Goal: Task Accomplishment & Management: Use online tool/utility

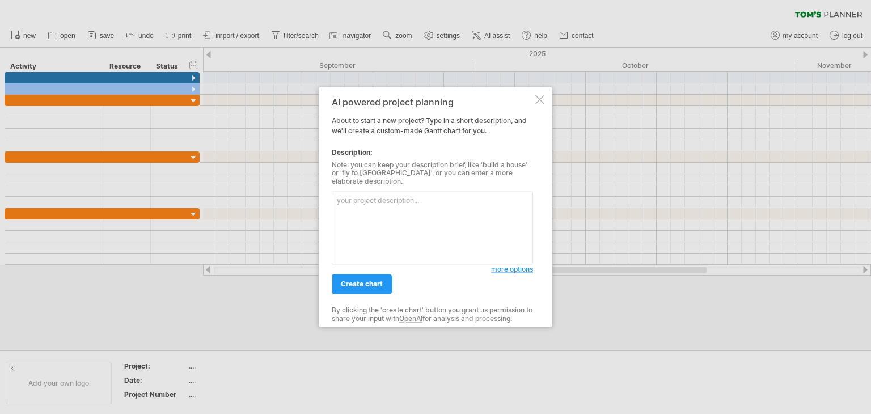
click at [515, 273] on div "AI powered project planning About to start a new project? Type in a short descr…" at bounding box center [432, 206] width 201 height 219
click at [510, 258] on textarea at bounding box center [432, 228] width 201 height 73
click at [509, 266] on span "more options" at bounding box center [512, 269] width 42 height 9
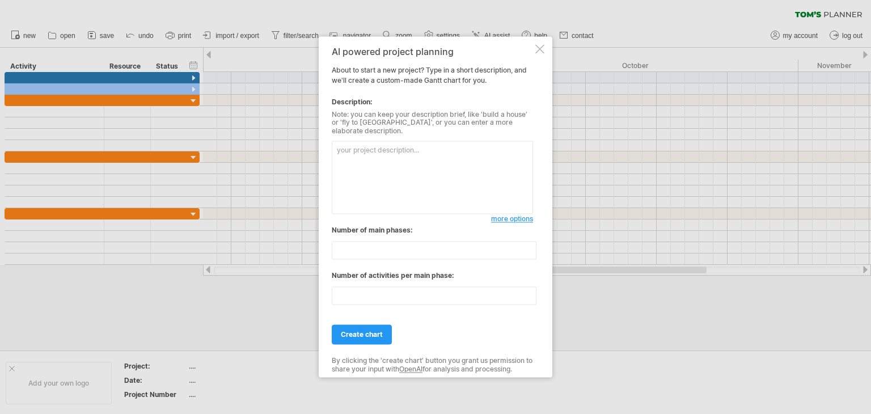
click at [442, 175] on textarea at bounding box center [432, 177] width 201 height 73
paste textarea "Loremip dolor: SIt Ametconsec Adipisc elits: Doeiu te Incididun 0, 3321, utl et…"
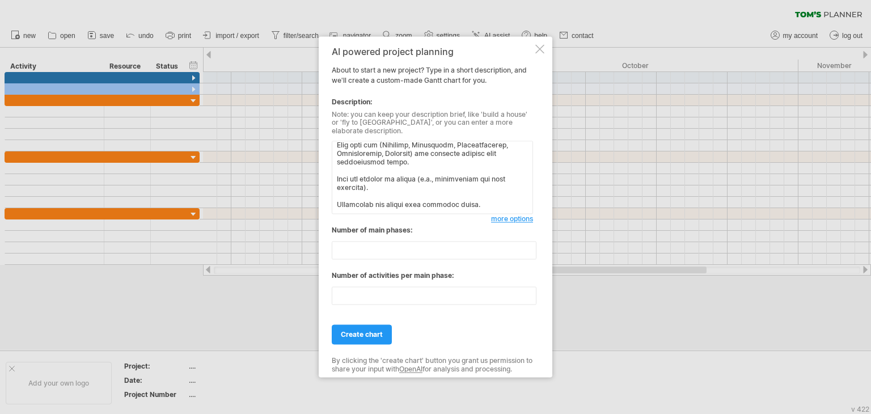
type textarea "Loremip dolor: SIt Ametconsec Adipisc elits: Doeiu te Incididun 0, 3321, utl et…"
click at [513, 216] on span "more options" at bounding box center [512, 219] width 42 height 9
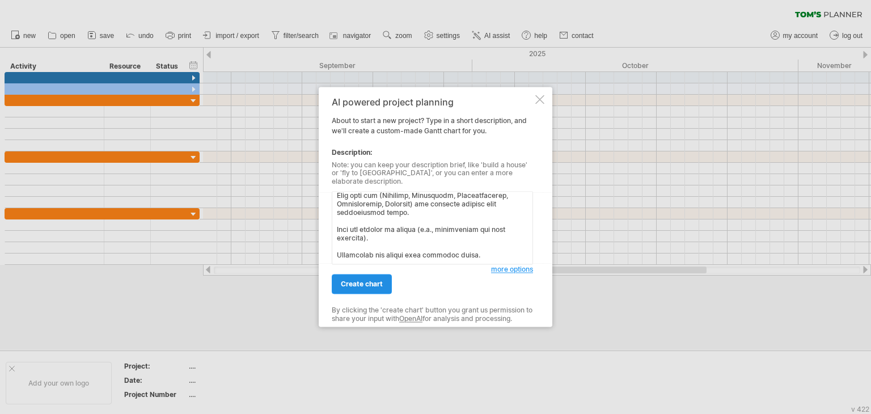
click at [386, 282] on link "create chart" at bounding box center [362, 284] width 60 height 20
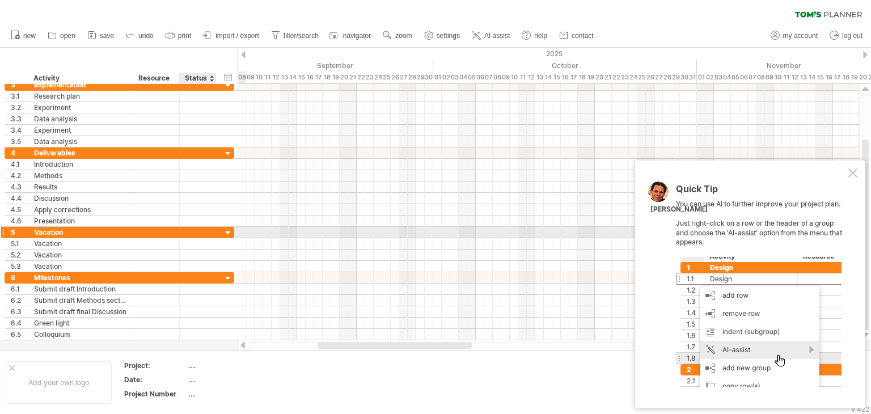
click at [220, 230] on div "5 ******** Vacation" at bounding box center [120, 232] width 230 height 11
click at [223, 230] on div at bounding box center [228, 233] width 11 height 11
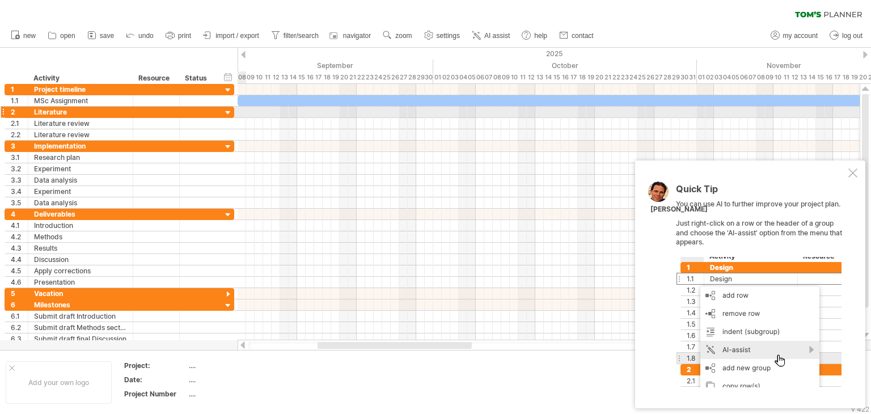
click at [229, 113] on div at bounding box center [228, 113] width 11 height 11
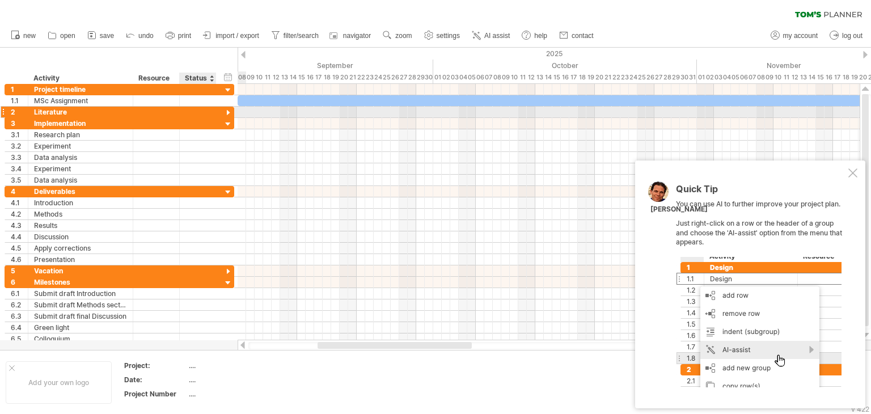
click at [225, 113] on div at bounding box center [228, 113] width 11 height 11
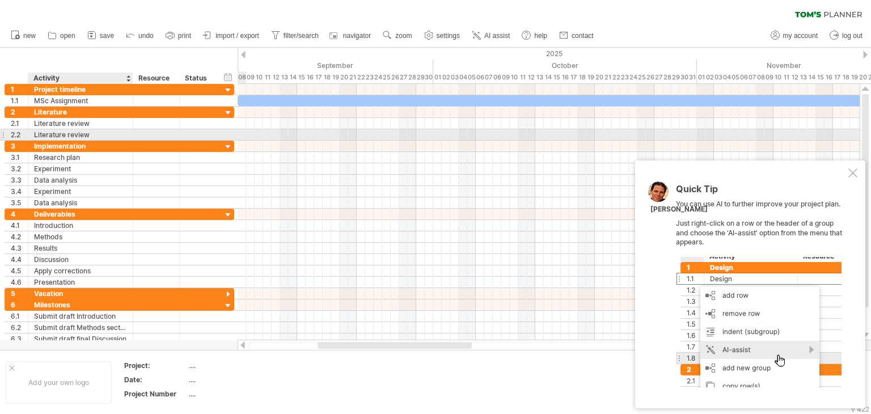
click at [126, 139] on div "Literature review" at bounding box center [80, 134] width 93 height 11
click at [1, 135] on div at bounding box center [3, 135] width 5 height 12
click at [2, 135] on div at bounding box center [3, 135] width 5 height 12
click at [48, 133] on div "Literature review" at bounding box center [80, 134] width 93 height 11
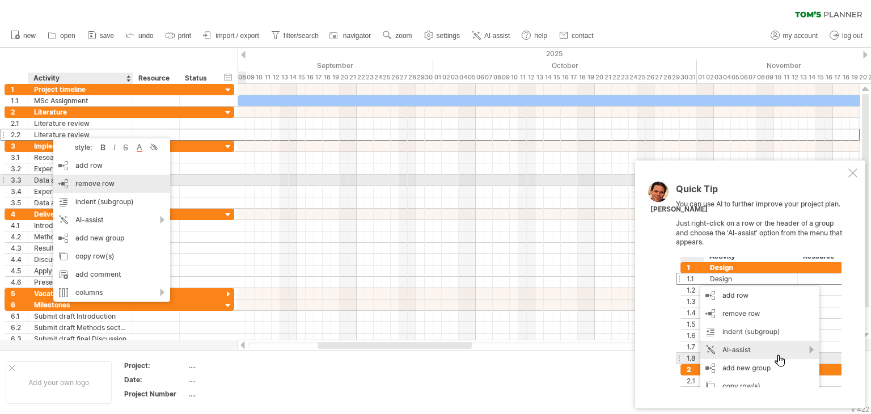
click at [126, 184] on div "remove row remove selected rows" at bounding box center [111, 184] width 117 height 18
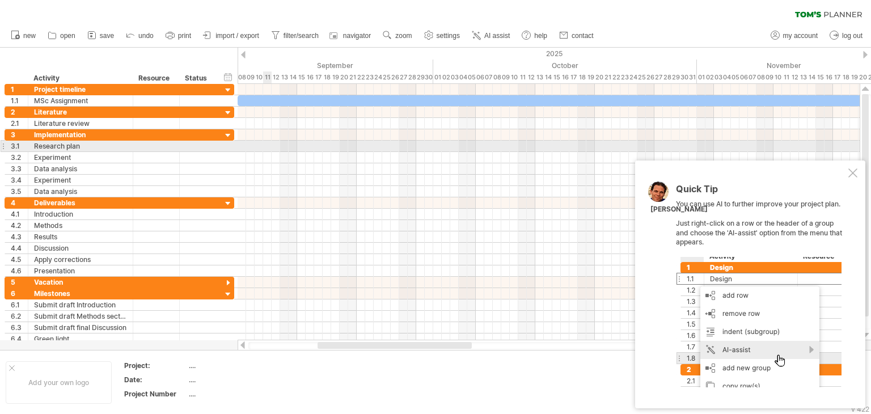
click at [3, 147] on div at bounding box center [3, 146] width 5 height 12
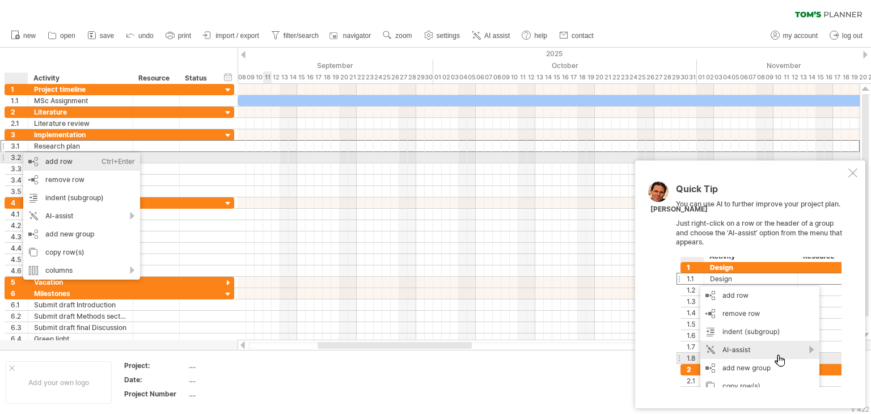
click at [63, 162] on div "add row Ctrl+Enter Cmd+Enter" at bounding box center [81, 162] width 117 height 18
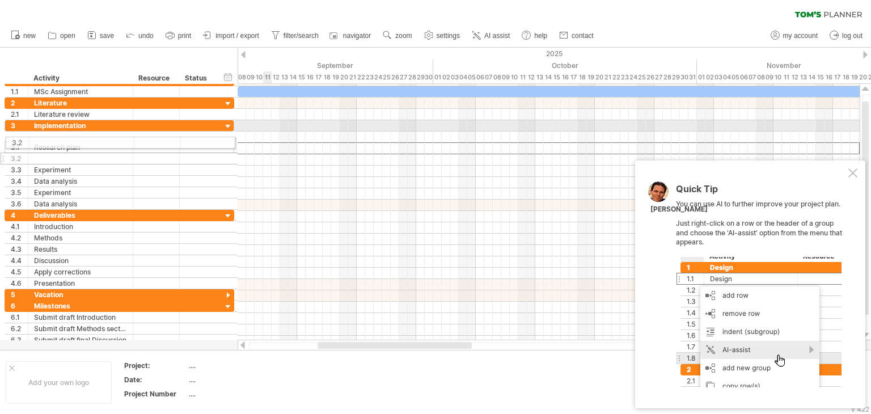
drag, startPoint x: 2, startPoint y: 146, endPoint x: 0, endPoint y: 141, distance: 6.1
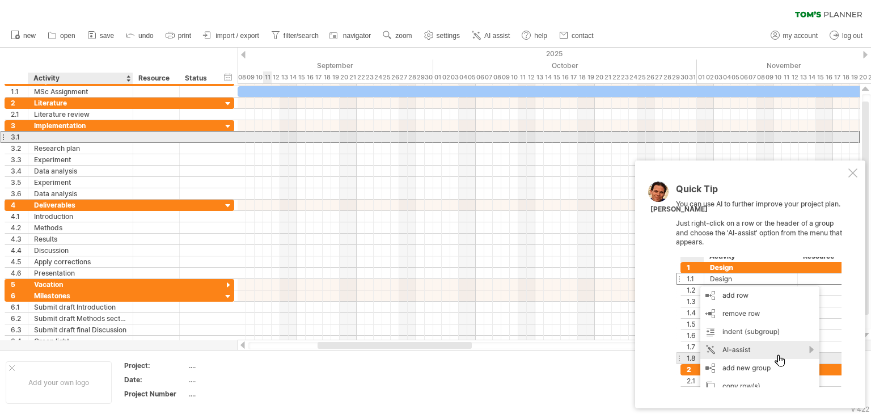
click at [39, 137] on div at bounding box center [80, 137] width 93 height 11
type input "**********"
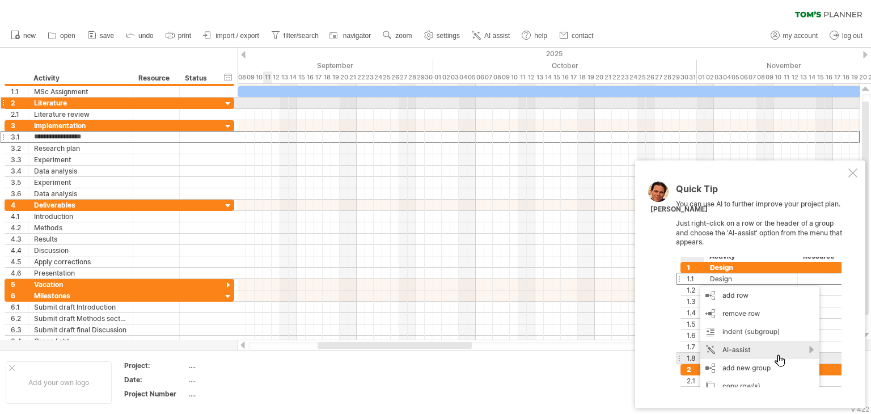
click at [3, 104] on div at bounding box center [3, 103] width 5 height 12
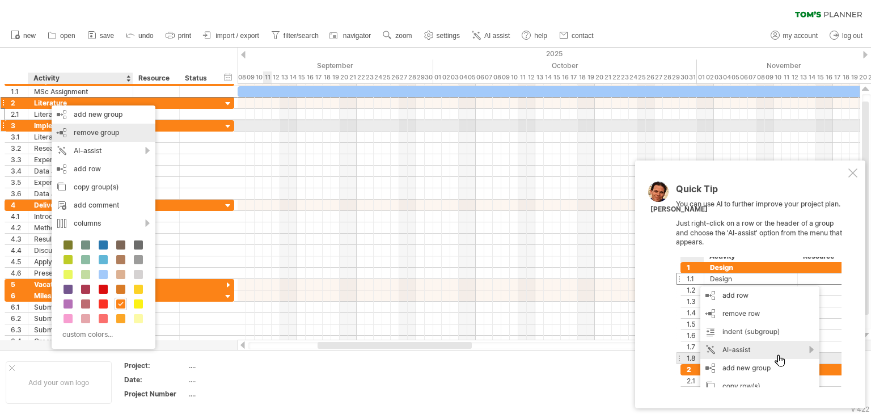
click at [114, 132] on span "remove group" at bounding box center [96, 132] width 45 height 9
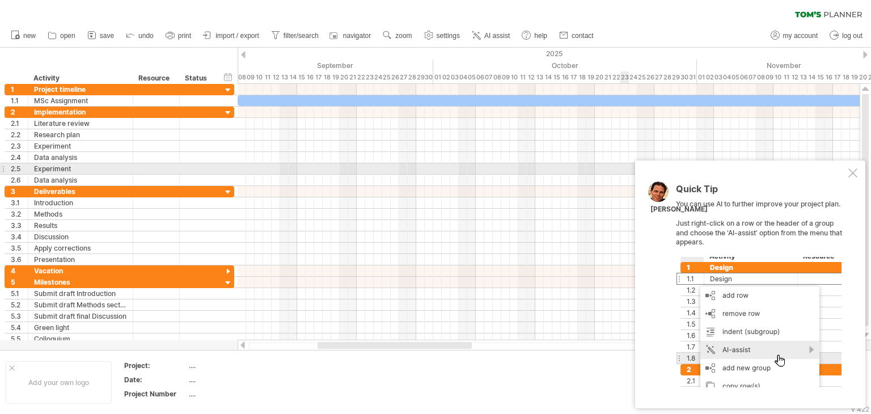
click at [853, 172] on div at bounding box center [852, 172] width 9 height 9
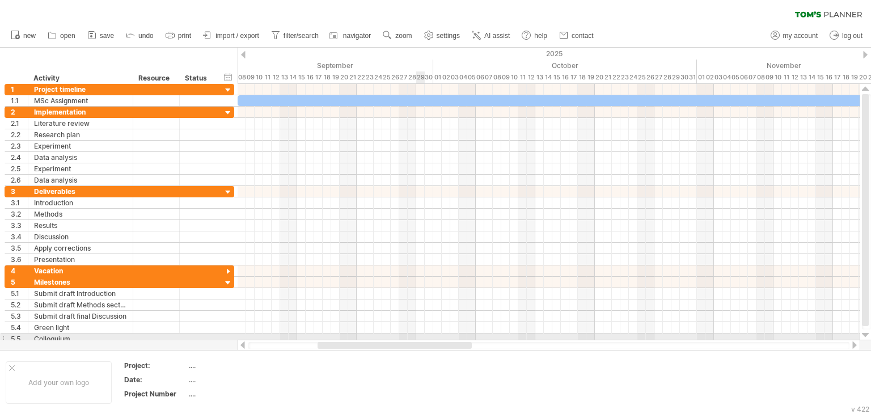
drag, startPoint x: 424, startPoint y: 345, endPoint x: 424, endPoint y: 338, distance: 7.4
click at [424, 338] on div "Trying to reach [DOMAIN_NAME] Connected again... 0% clear filter new 1" at bounding box center [435, 207] width 871 height 414
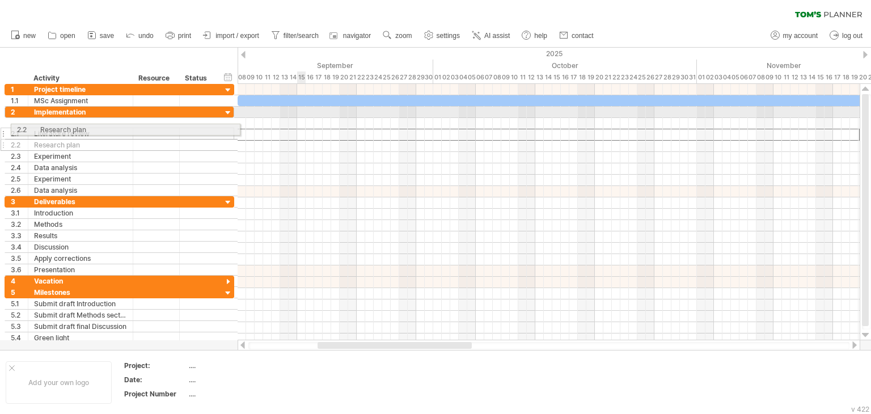
drag, startPoint x: 5, startPoint y: 133, endPoint x: 7, endPoint y: 128, distance: 5.9
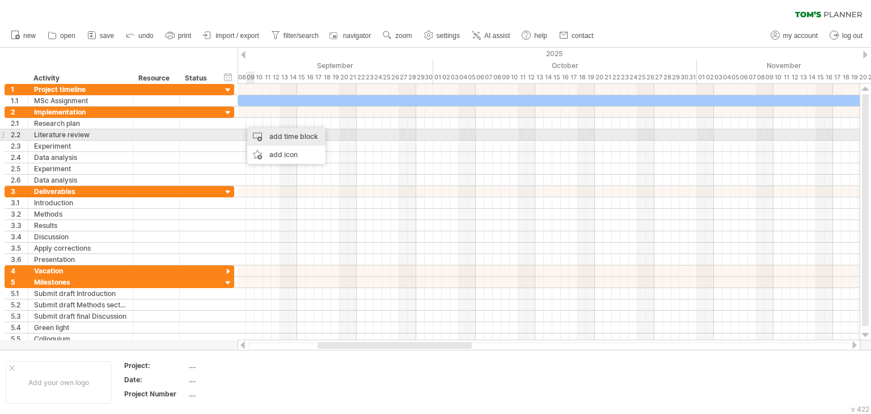
click at [275, 135] on div "add time block" at bounding box center [286, 137] width 78 height 18
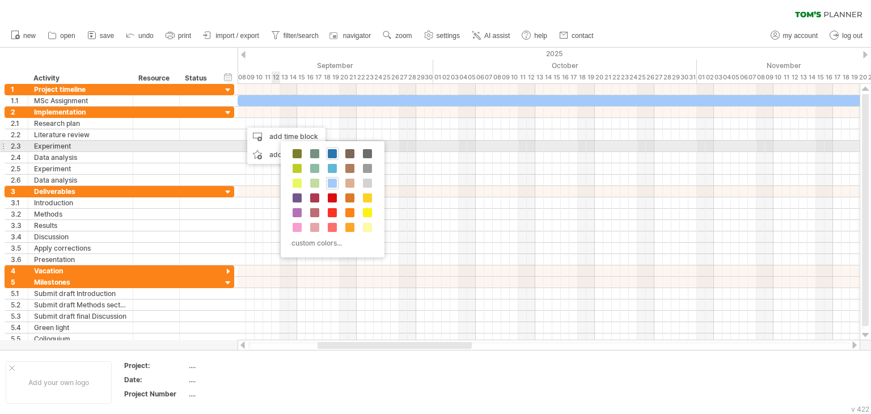
click at [333, 150] on span at bounding box center [332, 153] width 9 height 9
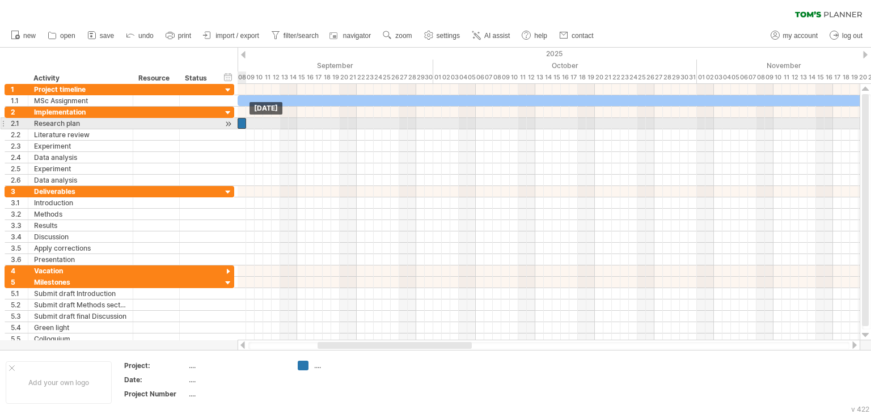
click at [240, 122] on div at bounding box center [242, 123] width 9 height 11
drag, startPoint x: 246, startPoint y: 124, endPoint x: 274, endPoint y: 125, distance: 28.4
click at [274, 125] on span at bounding box center [276, 123] width 5 height 11
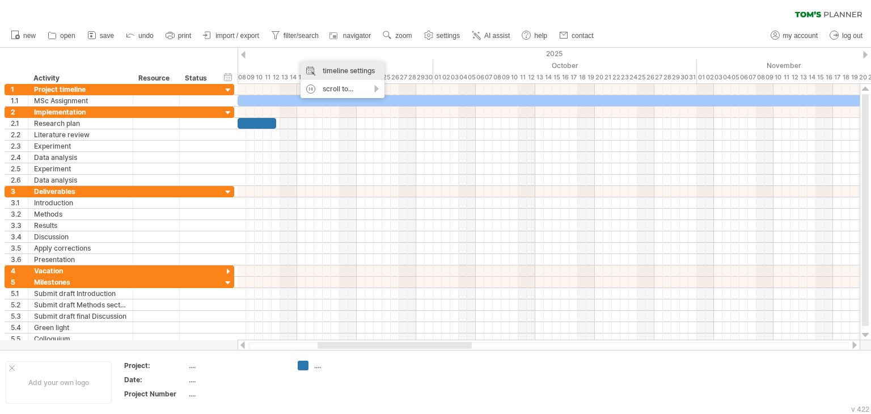
click at [314, 67] on div "timeline settings" at bounding box center [342, 71] width 84 height 18
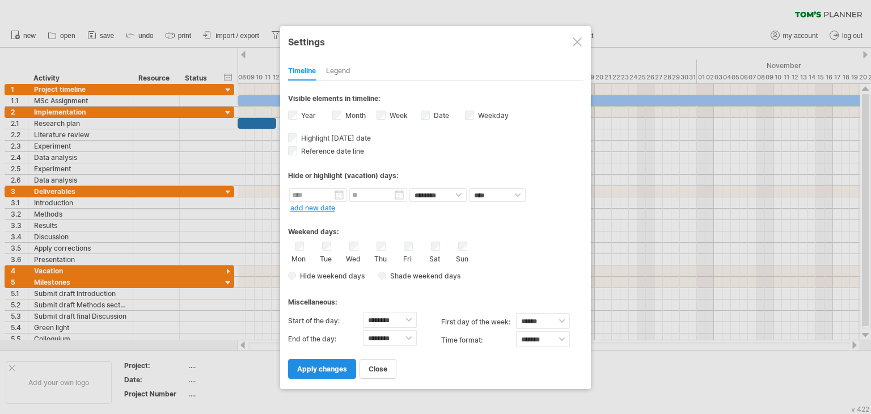
click at [329, 375] on link "apply changes" at bounding box center [322, 369] width 68 height 20
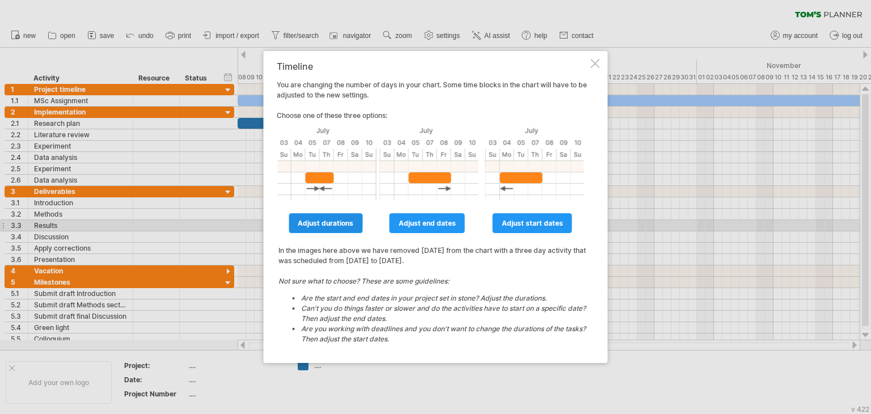
click at [348, 227] on link "adjust durations" at bounding box center [326, 223] width 74 height 20
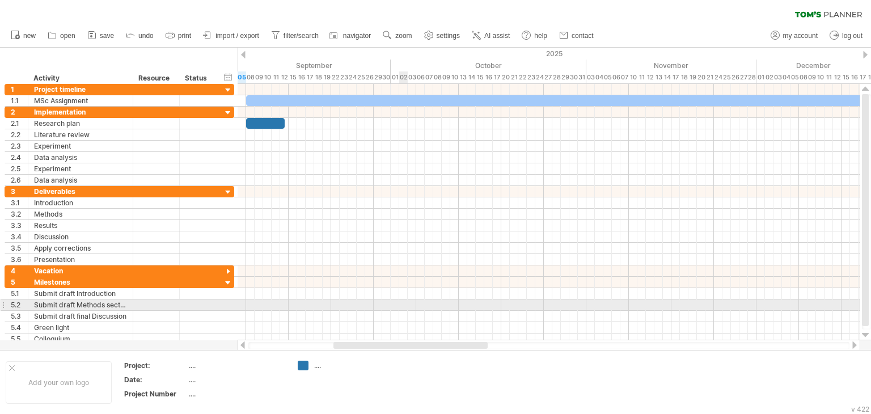
drag, startPoint x: 405, startPoint y: 345, endPoint x: 402, endPoint y: 305, distance: 40.4
click at [402, 305] on div "Trying to reach [DOMAIN_NAME] Connected again... 0% clear filter new 1" at bounding box center [435, 207] width 871 height 414
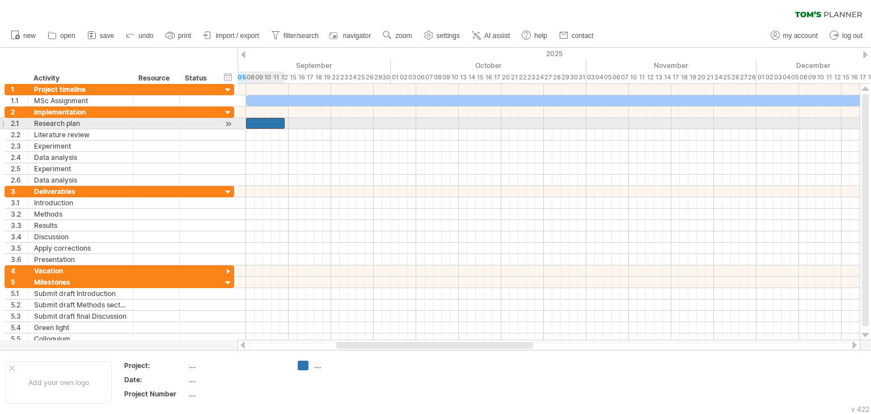
click at [277, 123] on div at bounding box center [265, 123] width 39 height 11
drag, startPoint x: 285, startPoint y: 123, endPoint x: 302, endPoint y: 124, distance: 17.6
click at [302, 124] on span at bounding box center [301, 123] width 5 height 11
click at [246, 120] on div at bounding box center [266, 123] width 56 height 11
drag, startPoint x: 290, startPoint y: 121, endPoint x: 334, endPoint y: 122, distance: 44.2
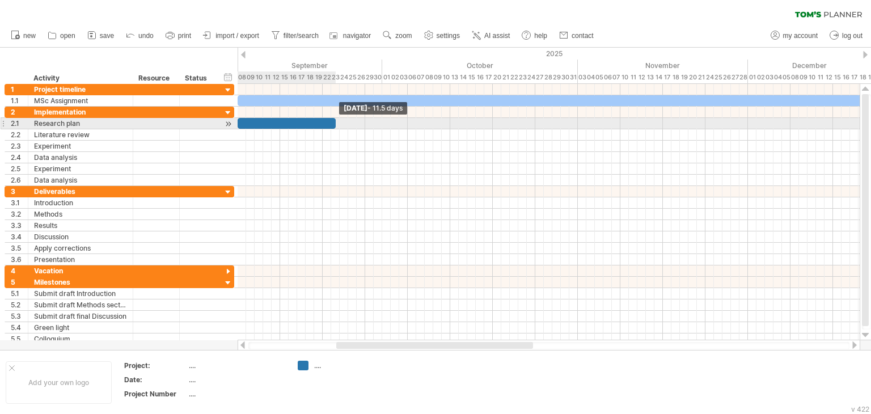
click at [334, 122] on span at bounding box center [335, 123] width 5 height 11
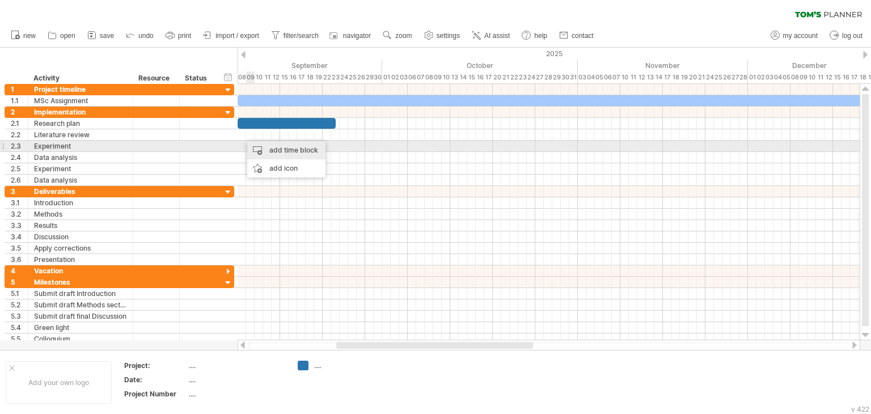
click at [268, 147] on div "add time block" at bounding box center [286, 150] width 78 height 18
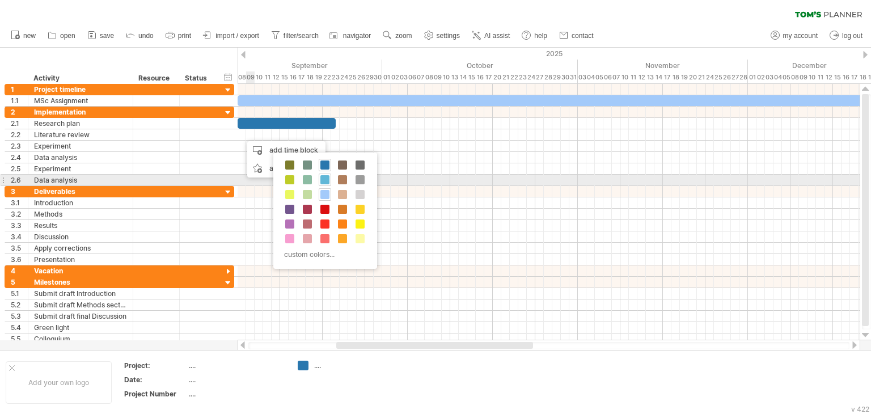
click at [327, 183] on span at bounding box center [324, 179] width 9 height 9
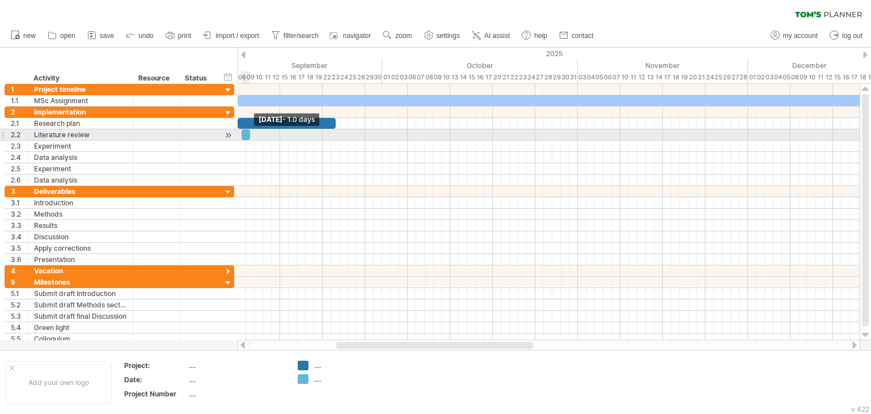
click at [248, 136] on span at bounding box center [250, 134] width 5 height 11
click at [251, 135] on div at bounding box center [250, 134] width 9 height 11
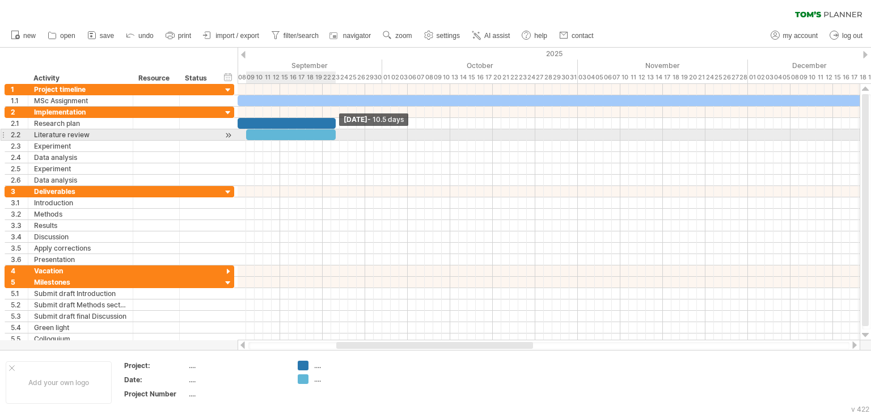
drag, startPoint x: 254, startPoint y: 134, endPoint x: 335, endPoint y: 132, distance: 81.1
click at [335, 132] on span at bounding box center [335, 134] width 5 height 11
click at [255, 134] on div at bounding box center [291, 134] width 90 height 11
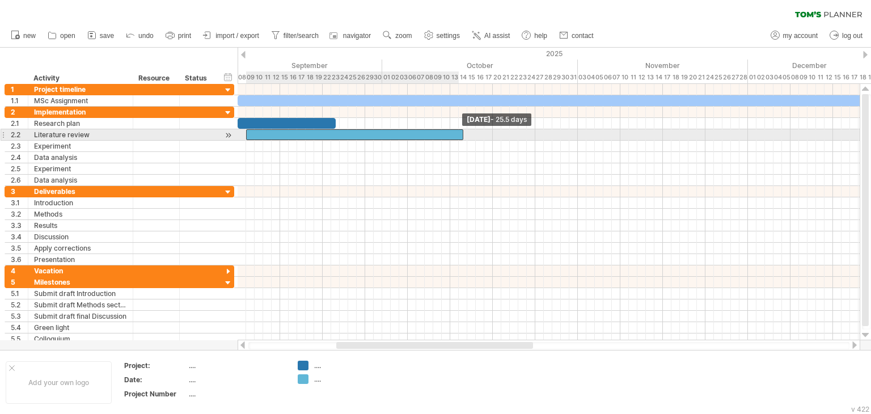
drag, startPoint x: 336, startPoint y: 133, endPoint x: 461, endPoint y: 134, distance: 125.3
click at [461, 134] on span at bounding box center [463, 134] width 5 height 11
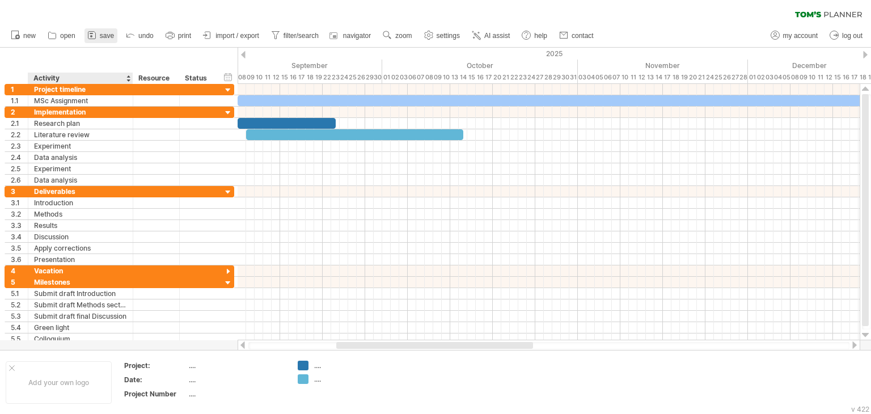
click at [95, 40] on icon at bounding box center [91, 34] width 11 height 11
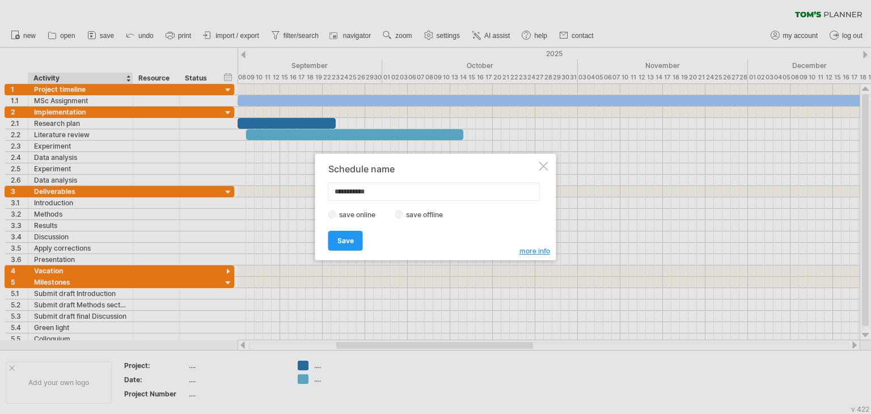
drag, startPoint x: 399, startPoint y: 192, endPoint x: 302, endPoint y: 191, distance: 97.5
click at [302, 191] on div "Trying to reach [DOMAIN_NAME] Connected again... 0% clear filter new 1" at bounding box center [435, 207] width 871 height 414
type input "**********"
click at [341, 236] on span "Save" at bounding box center [345, 240] width 16 height 9
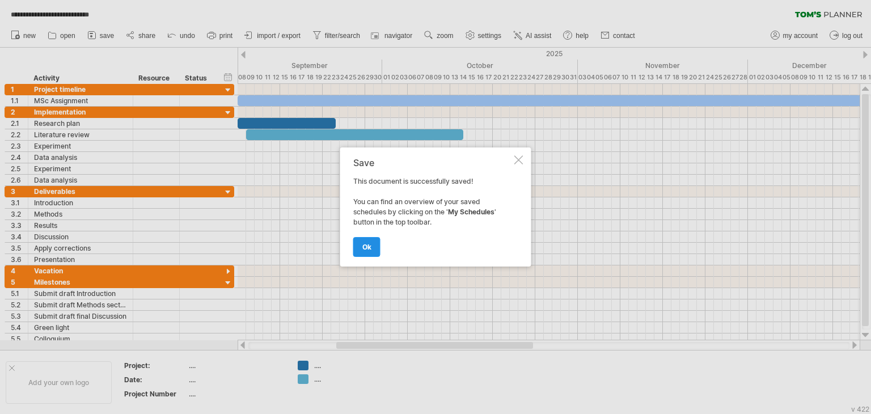
click at [377, 243] on link "ok" at bounding box center [366, 247] width 27 height 20
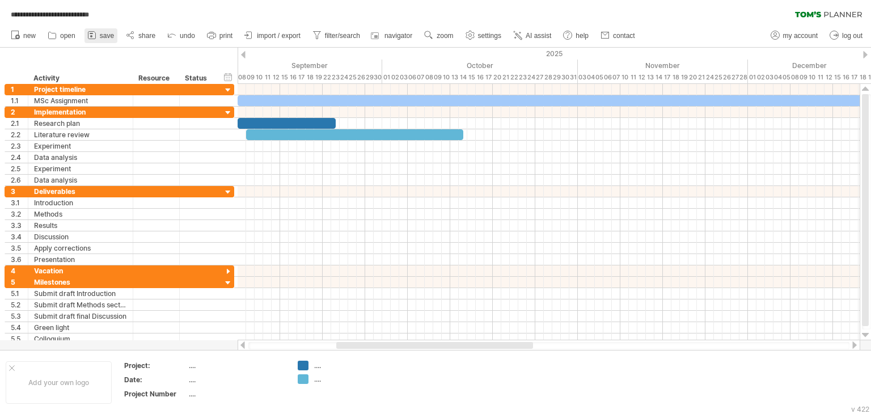
click at [116, 35] on link "save" at bounding box center [100, 35] width 33 height 15
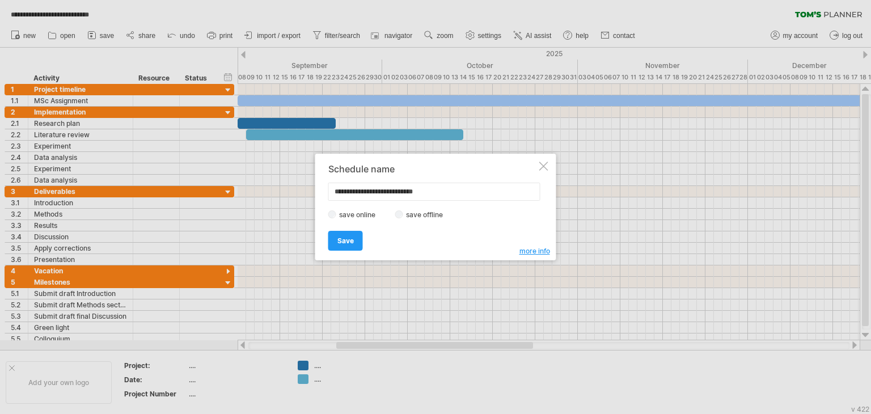
click at [406, 215] on label "save offline" at bounding box center [427, 214] width 49 height 9
click at [355, 234] on link "Save" at bounding box center [345, 241] width 35 height 20
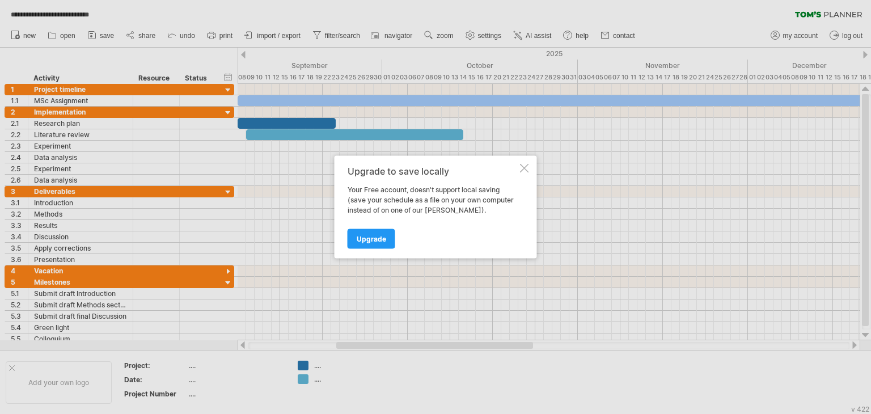
click at [527, 168] on div at bounding box center [524, 168] width 9 height 9
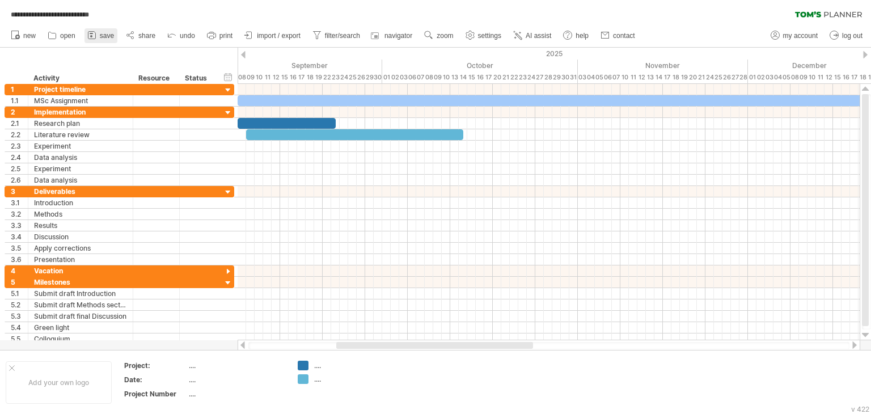
click at [106, 35] on span "save" at bounding box center [107, 36] width 14 height 8
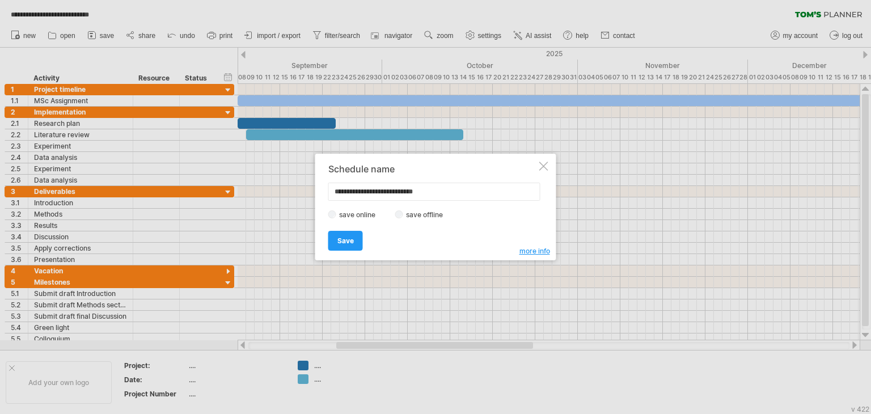
click at [544, 252] on span "more info" at bounding box center [534, 251] width 31 height 9
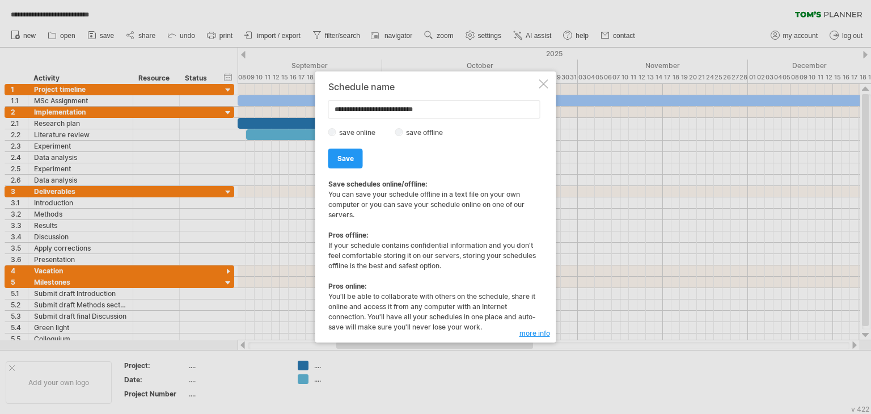
click at [544, 86] on div at bounding box center [543, 83] width 9 height 9
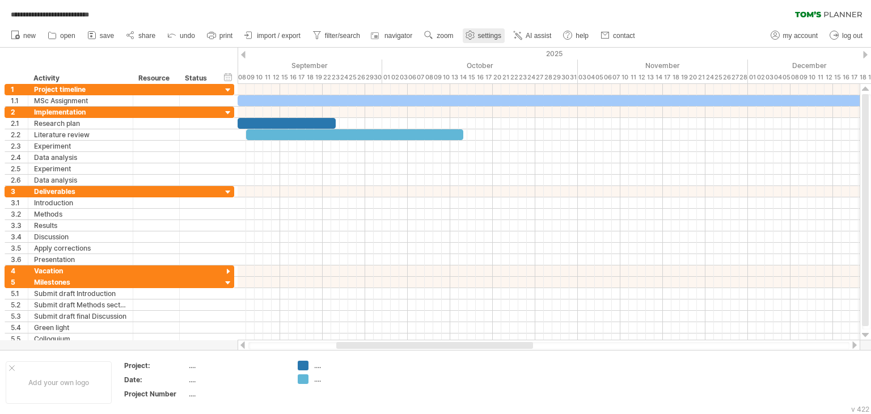
click at [478, 31] on link "settings" at bounding box center [484, 35] width 42 height 15
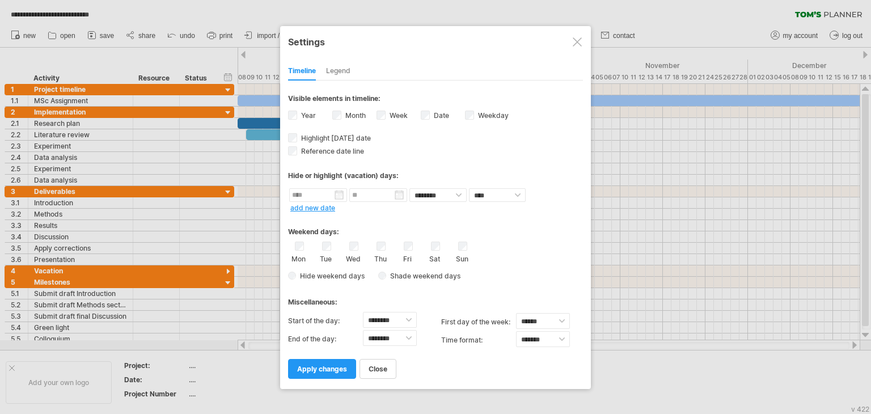
click at [573, 37] on div at bounding box center [577, 41] width 9 height 9
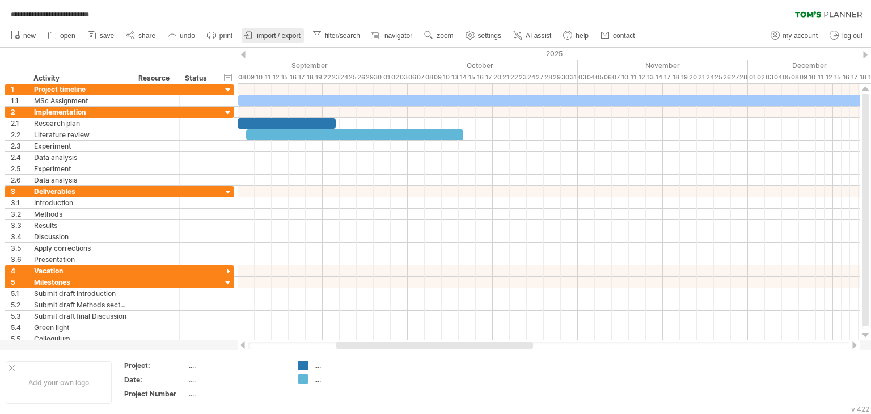
click at [269, 36] on span "import / export" at bounding box center [279, 36] width 44 height 8
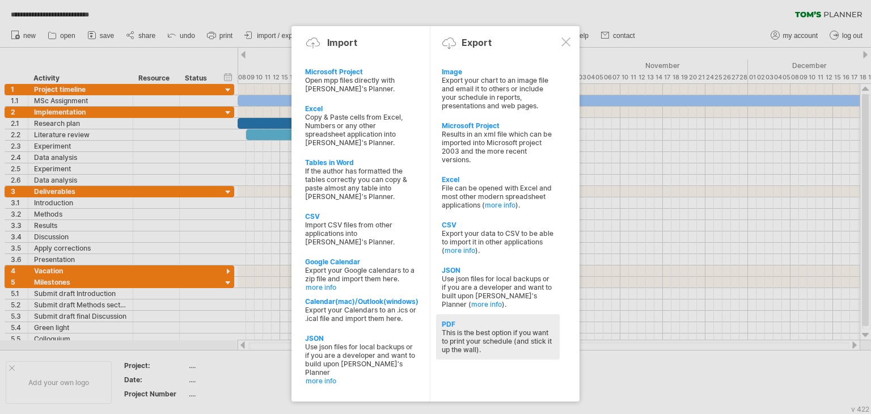
click at [488, 334] on div "This is the best option if you want to print your schedule (and stick it up the…" at bounding box center [498, 341] width 112 height 26
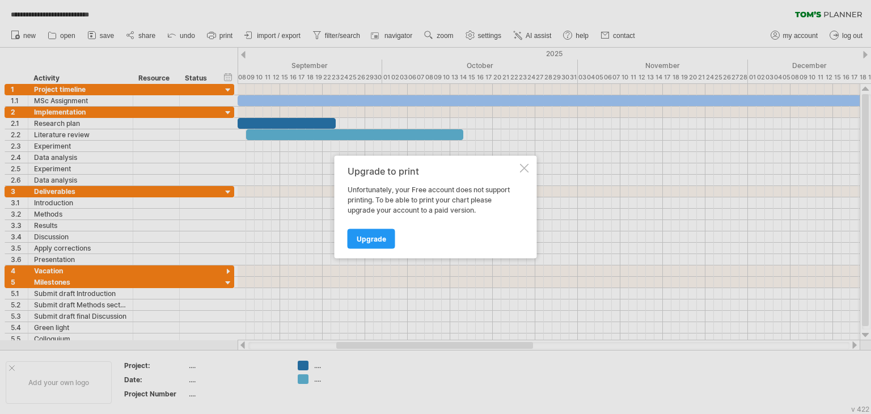
click at [524, 164] on div at bounding box center [524, 168] width 9 height 9
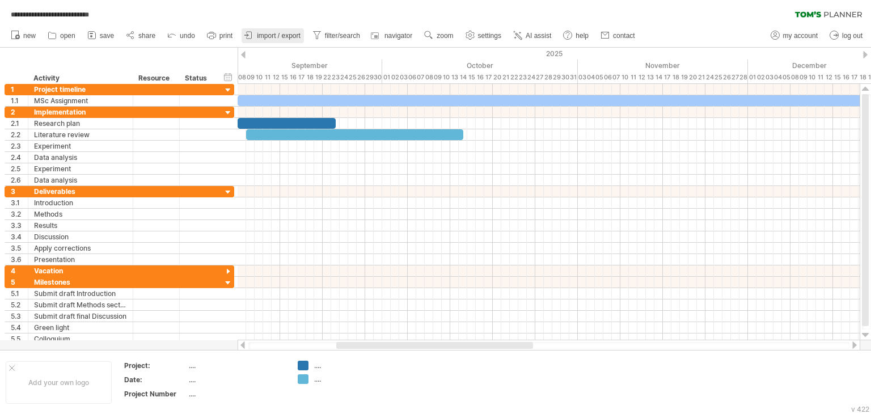
click at [270, 43] on link "import / export" at bounding box center [273, 35] width 62 height 15
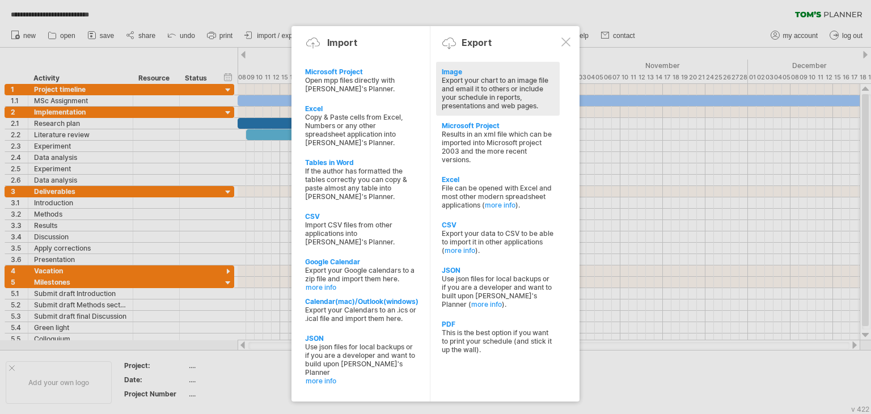
click at [494, 72] on div "Image" at bounding box center [498, 71] width 112 height 9
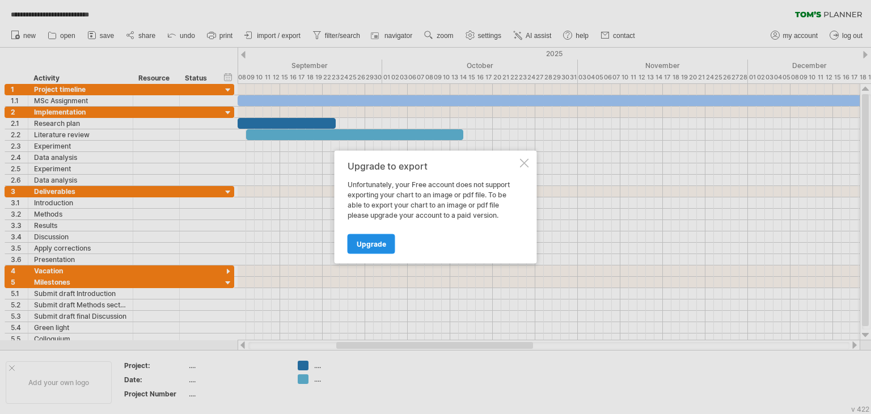
click at [367, 249] on link "Upgrade" at bounding box center [372, 244] width 48 height 20
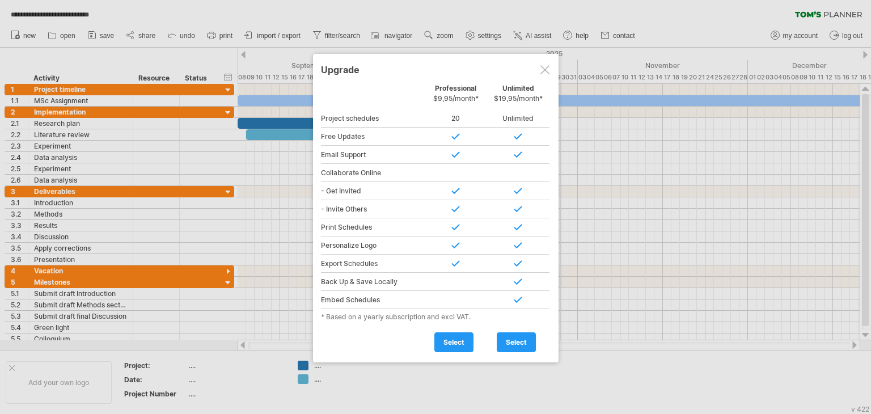
click at [545, 69] on div "Upgrade" at bounding box center [436, 69] width 230 height 20
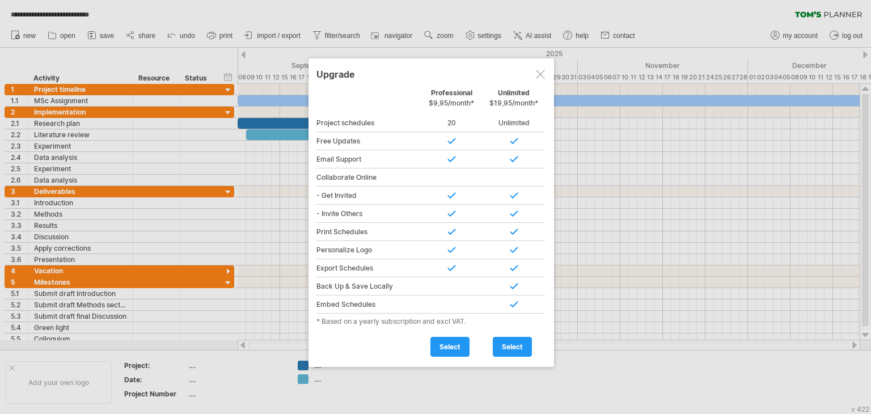
click at [540, 73] on div at bounding box center [540, 74] width 9 height 9
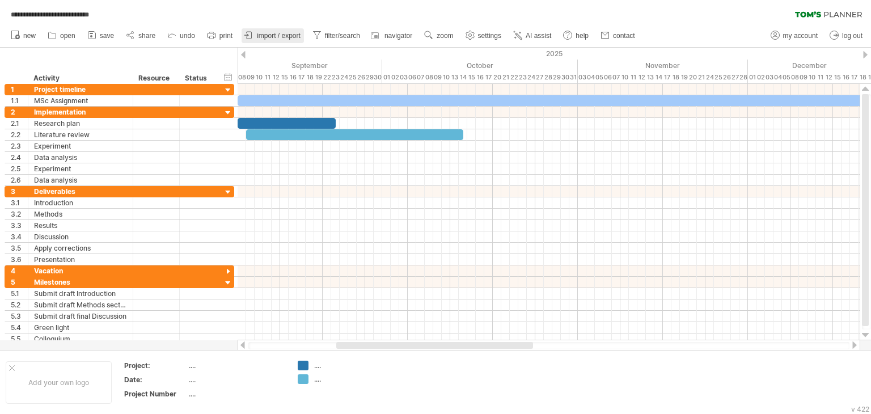
click at [270, 32] on span "import / export" at bounding box center [279, 36] width 44 height 8
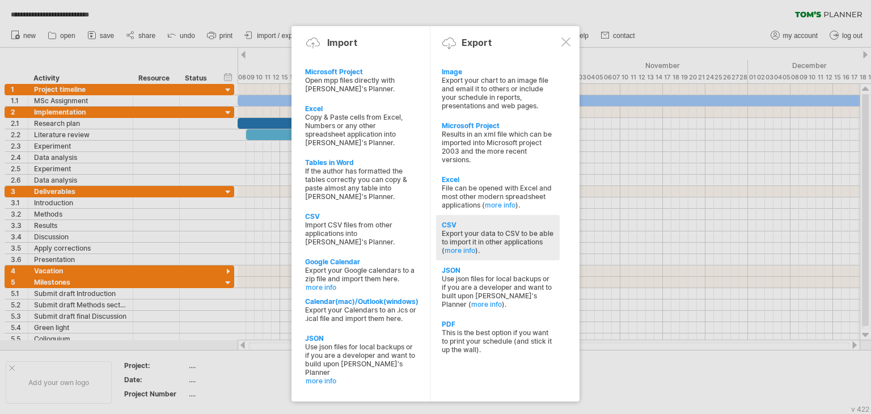
click at [503, 234] on div "Export your data to CSV to be able to import it in other applications ( more in…" at bounding box center [498, 242] width 112 height 26
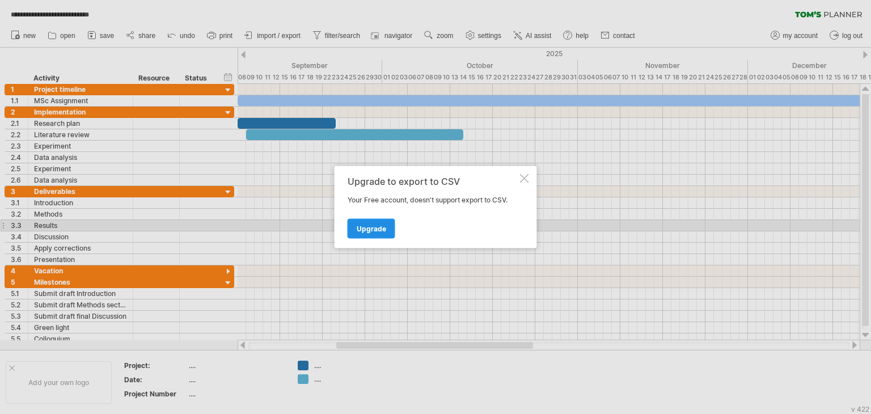
click at [376, 230] on span "Upgrade" at bounding box center [371, 229] width 29 height 9
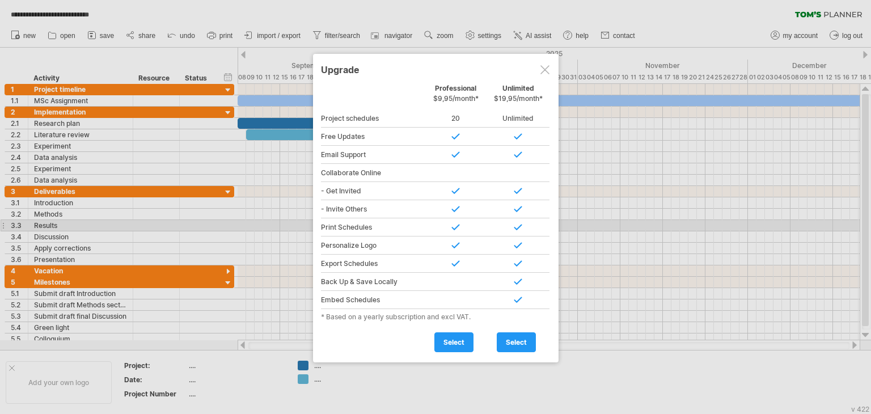
drag, startPoint x: 544, startPoint y: 62, endPoint x: 549, endPoint y: 43, distance: 19.8
click at [544, 63] on div "Upgrade" at bounding box center [436, 69] width 230 height 20
click at [547, 71] on div at bounding box center [544, 69] width 9 height 9
